Goal: Find specific page/section: Find specific page/section

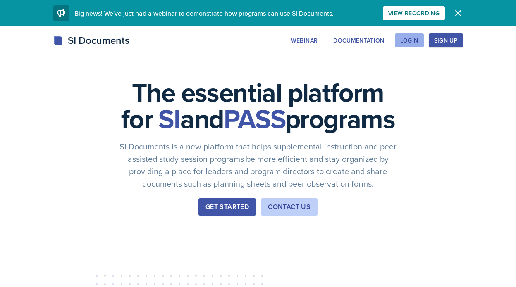
click at [413, 41] on div "Login" at bounding box center [409, 40] width 18 height 7
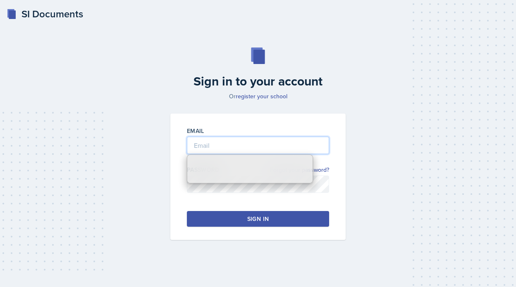
type input "[PERSON_NAME][EMAIL_ADDRESS][PERSON_NAME][DOMAIN_NAME]"
click at [254, 147] on input "[PERSON_NAME][EMAIL_ADDRESS][PERSON_NAME][DOMAIN_NAME]" at bounding box center [258, 145] width 142 height 17
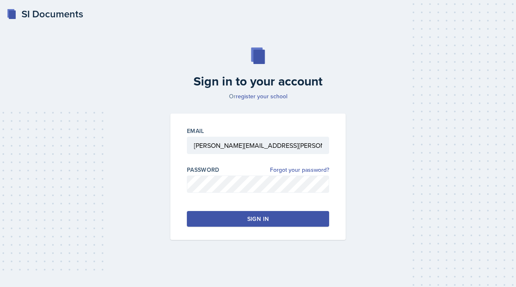
click at [251, 224] on button "Sign in" at bounding box center [258, 219] width 142 height 16
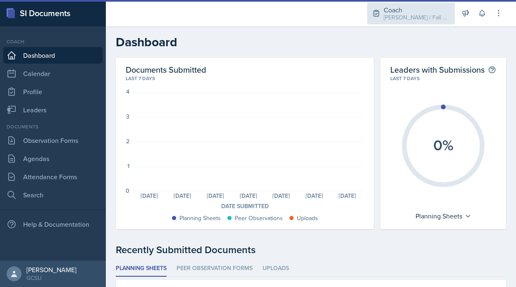
click at [436, 16] on div "[PERSON_NAME] / Fall 2025" at bounding box center [416, 17] width 66 height 9
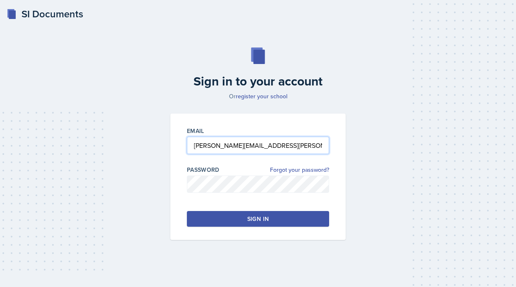
click at [215, 148] on input "[PERSON_NAME][EMAIL_ADDRESS][PERSON_NAME][DOMAIN_NAME]" at bounding box center [258, 145] width 142 height 17
click at [204, 148] on input "[PERSON_NAME][EMAIL_ADDRESS][PERSON_NAME][DOMAIN_NAME]" at bounding box center [258, 145] width 142 height 17
click at [220, 147] on input "[PERSON_NAME][EMAIL_ADDRESS][PERSON_NAME][DOMAIN_NAME]" at bounding box center [258, 145] width 142 height 17
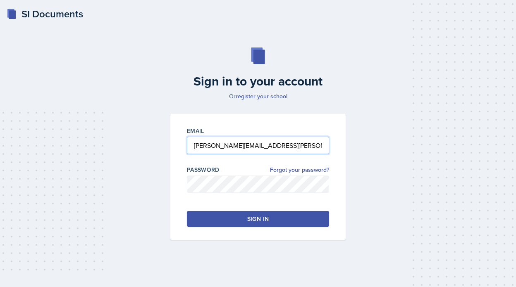
type input "[PERSON_NAME][EMAIL_ADDRESS][PERSON_NAME][DOMAIN_NAME]"
click at [228, 216] on button "Sign in" at bounding box center [258, 219] width 142 height 16
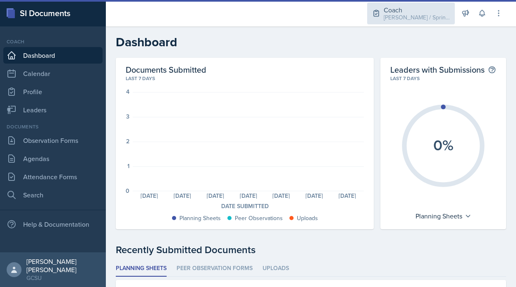
click at [406, 10] on div "Coach" at bounding box center [416, 10] width 66 height 10
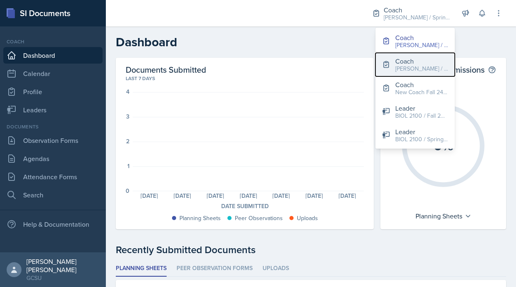
click at [414, 62] on div "Coach" at bounding box center [421, 61] width 53 height 10
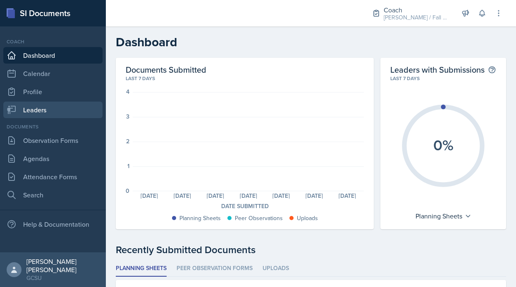
click at [50, 102] on link "Leaders" at bounding box center [52, 110] width 99 height 17
